Goal: Find specific page/section: Find specific page/section

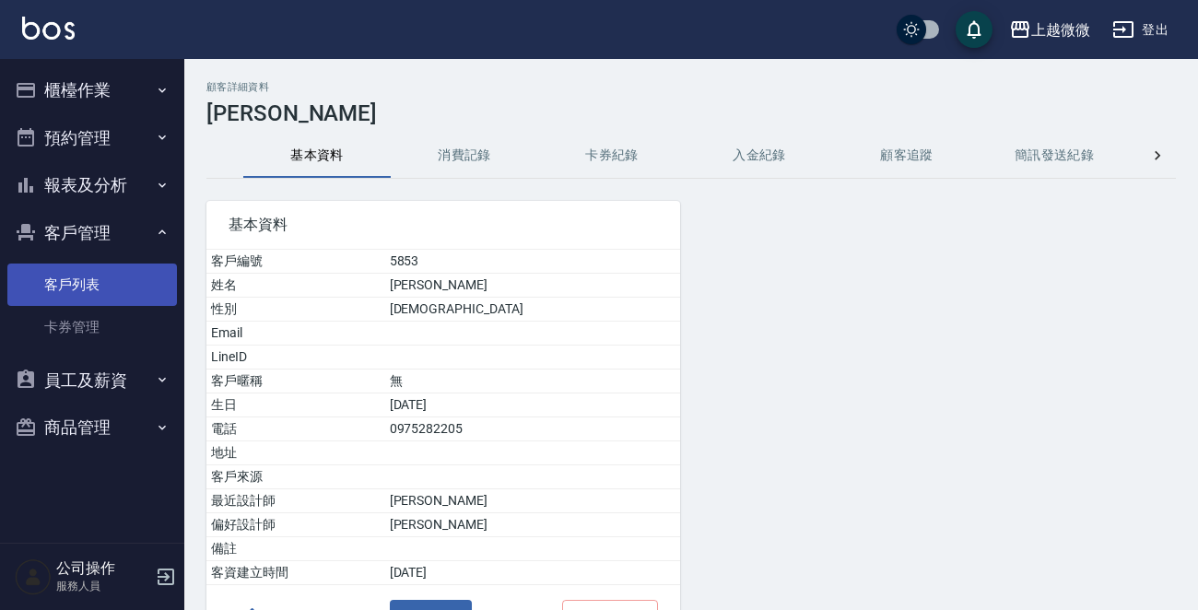
click at [100, 267] on link "客戶列表" at bounding box center [92, 285] width 170 height 42
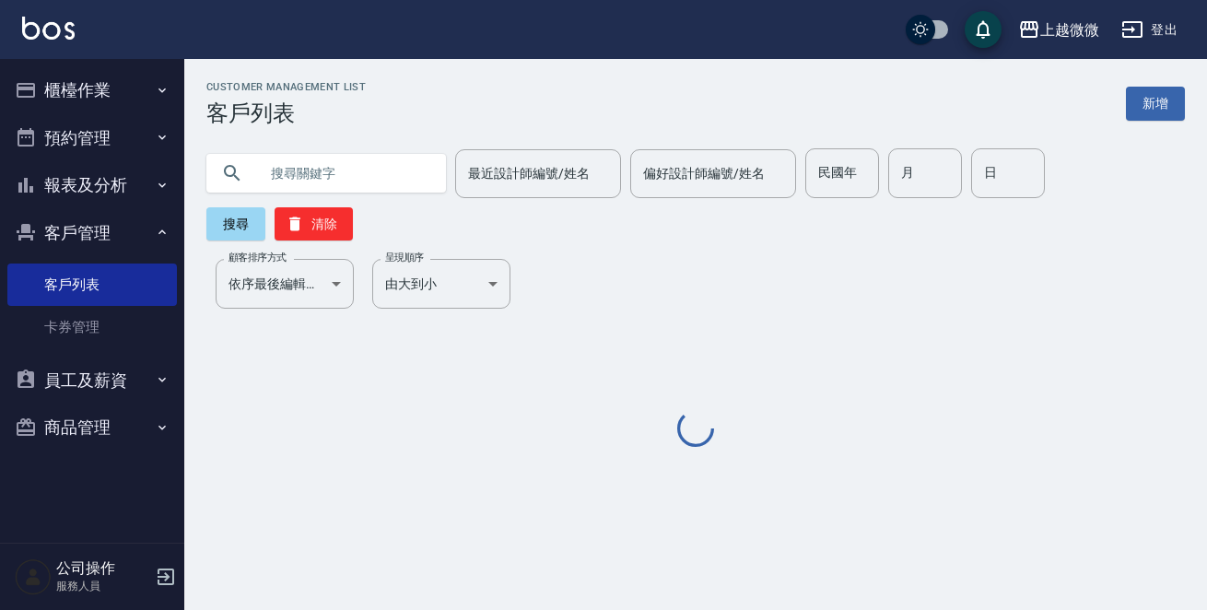
click at [350, 171] on input "text" at bounding box center [344, 173] width 173 height 50
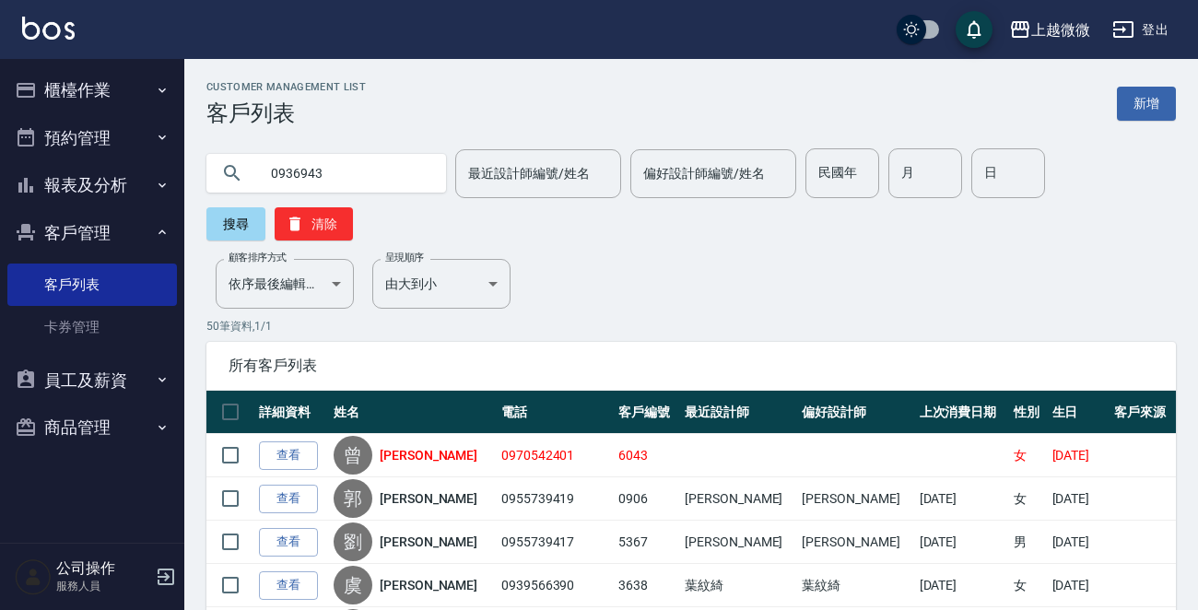
type input "0936943"
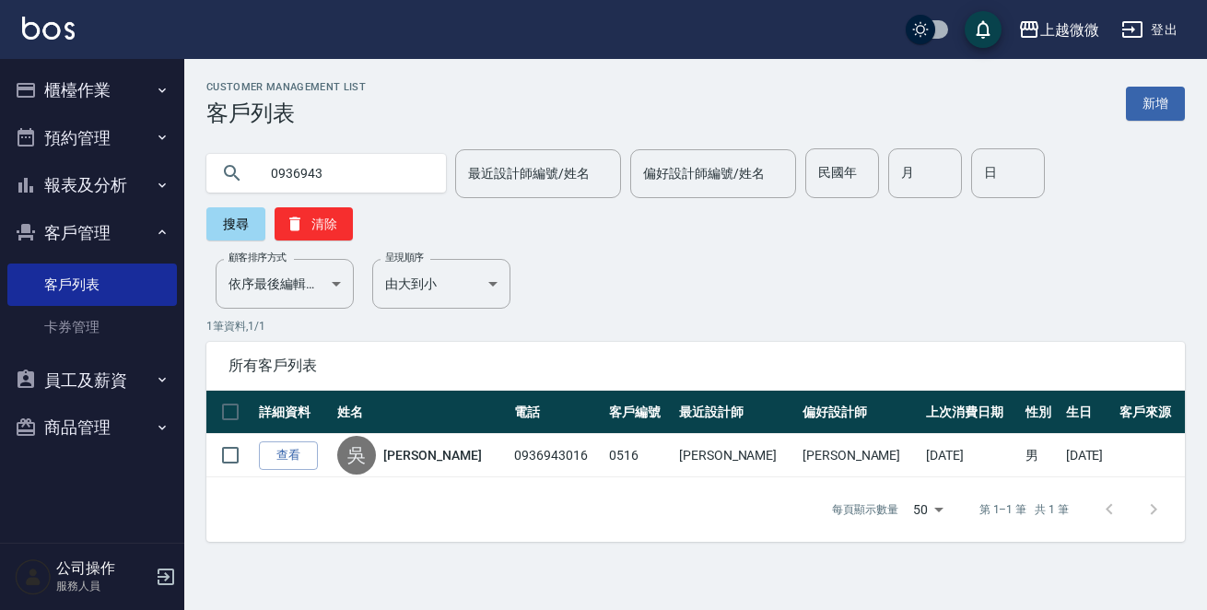
drag, startPoint x: 354, startPoint y: 177, endPoint x: 252, endPoint y: 174, distance: 101.4
click at [252, 174] on div "0936943" at bounding box center [326, 173] width 240 height 39
click at [358, 175] on input "text" at bounding box center [344, 173] width 173 height 50
drag, startPoint x: 358, startPoint y: 165, endPoint x: 91, endPoint y: 109, distance: 272.2
click at [124, 119] on div "上越微微 登出 櫃檯作業 打帳單 帳單列表 現金收支登錄 材料自購登錄 掃碼打卡 預約管理 預約管理 單日預約紀錄 單週預約紀錄 報表及分析 報表目錄 店家日…" at bounding box center [603, 305] width 1207 height 610
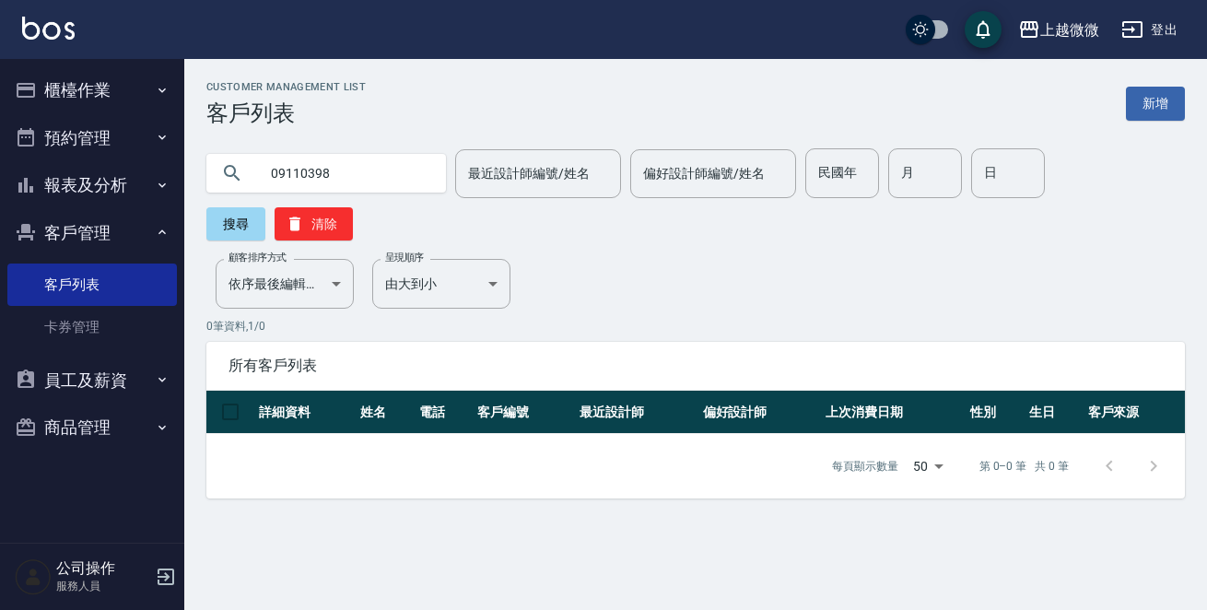
drag, startPoint x: 360, startPoint y: 167, endPoint x: 0, endPoint y: 109, distance: 364.9
click at [0, 111] on div "上越微微 登出 櫃檯作業 打帳單 帳單列表 現金收支登錄 材料自購登錄 掃碼打卡 預約管理 預約管理 單日預約紀錄 單週預約紀錄 報表及分析 報表目錄 店家日…" at bounding box center [603, 305] width 1207 height 610
type input "[PERSON_NAME]"
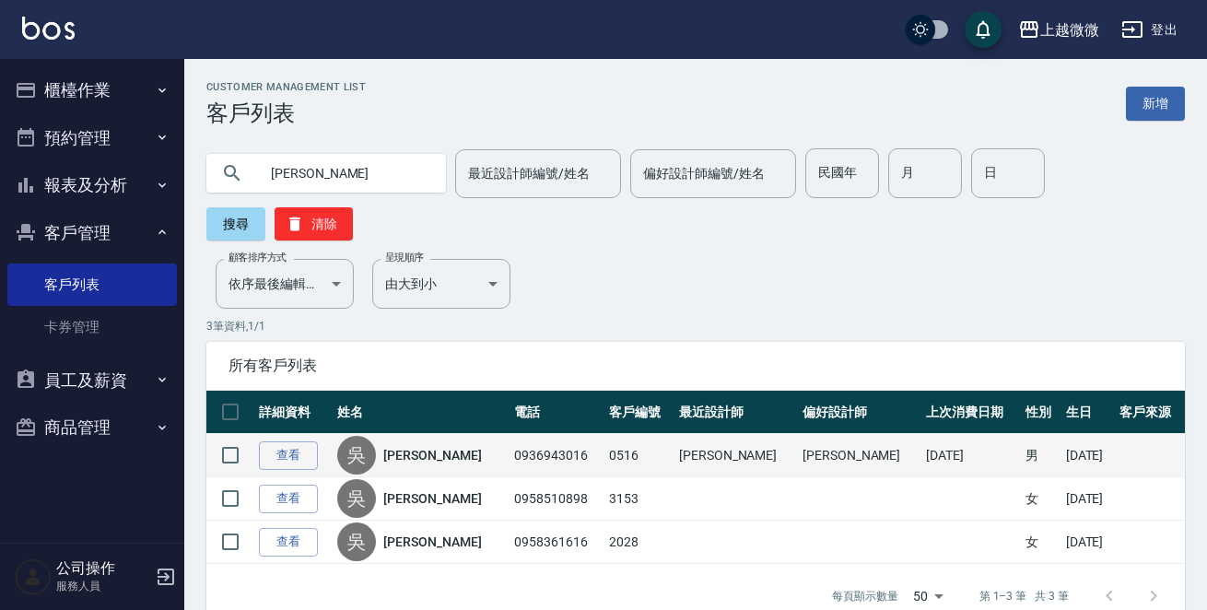
click at [421, 446] on link "[PERSON_NAME]" at bounding box center [432, 455] width 98 height 18
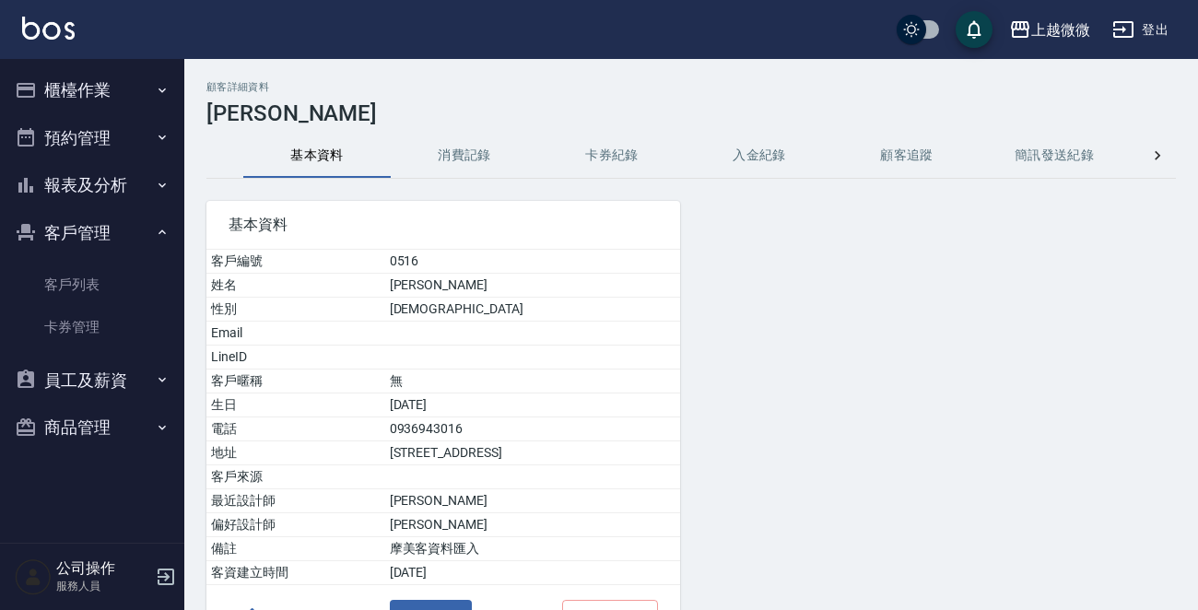
click at [466, 165] on button "消費記錄" at bounding box center [464, 156] width 147 height 44
